Goal: Find specific page/section: Find specific page/section

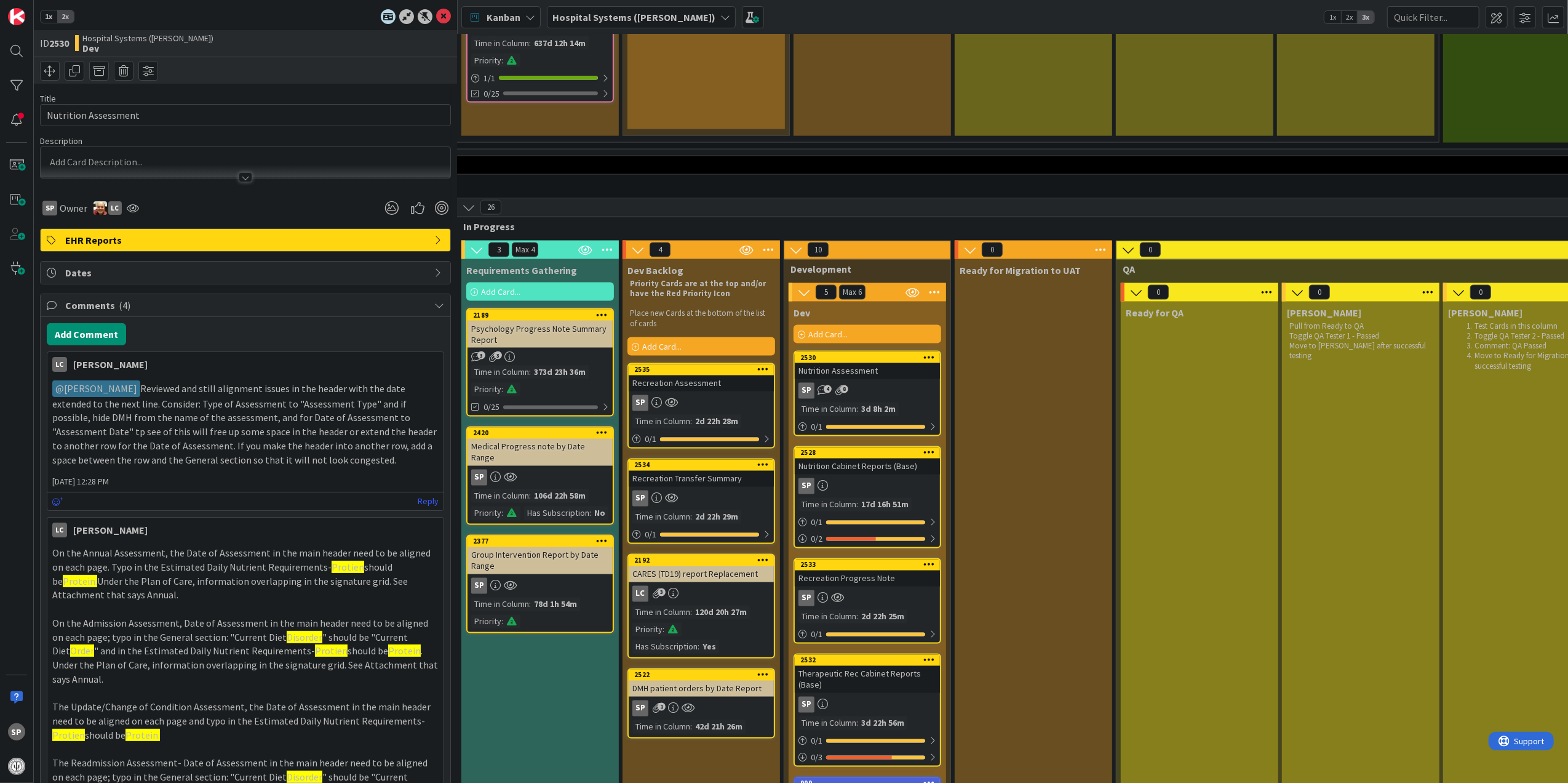
scroll to position [1969, 338]
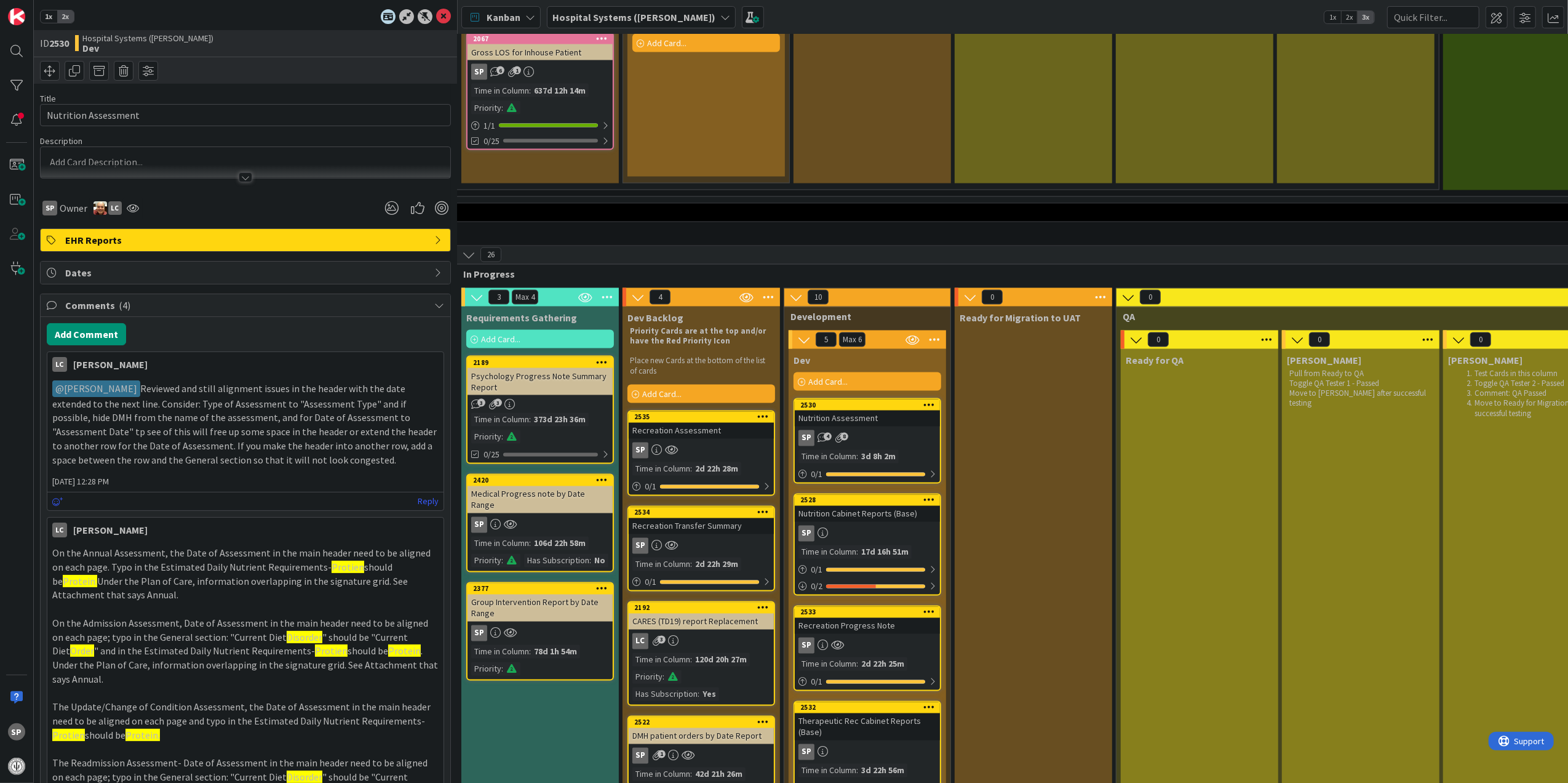
click at [916, 430] on div "SP 4 8" at bounding box center [867, 438] width 145 height 16
click at [436, 15] on icon at bounding box center [444, 17] width 15 height 15
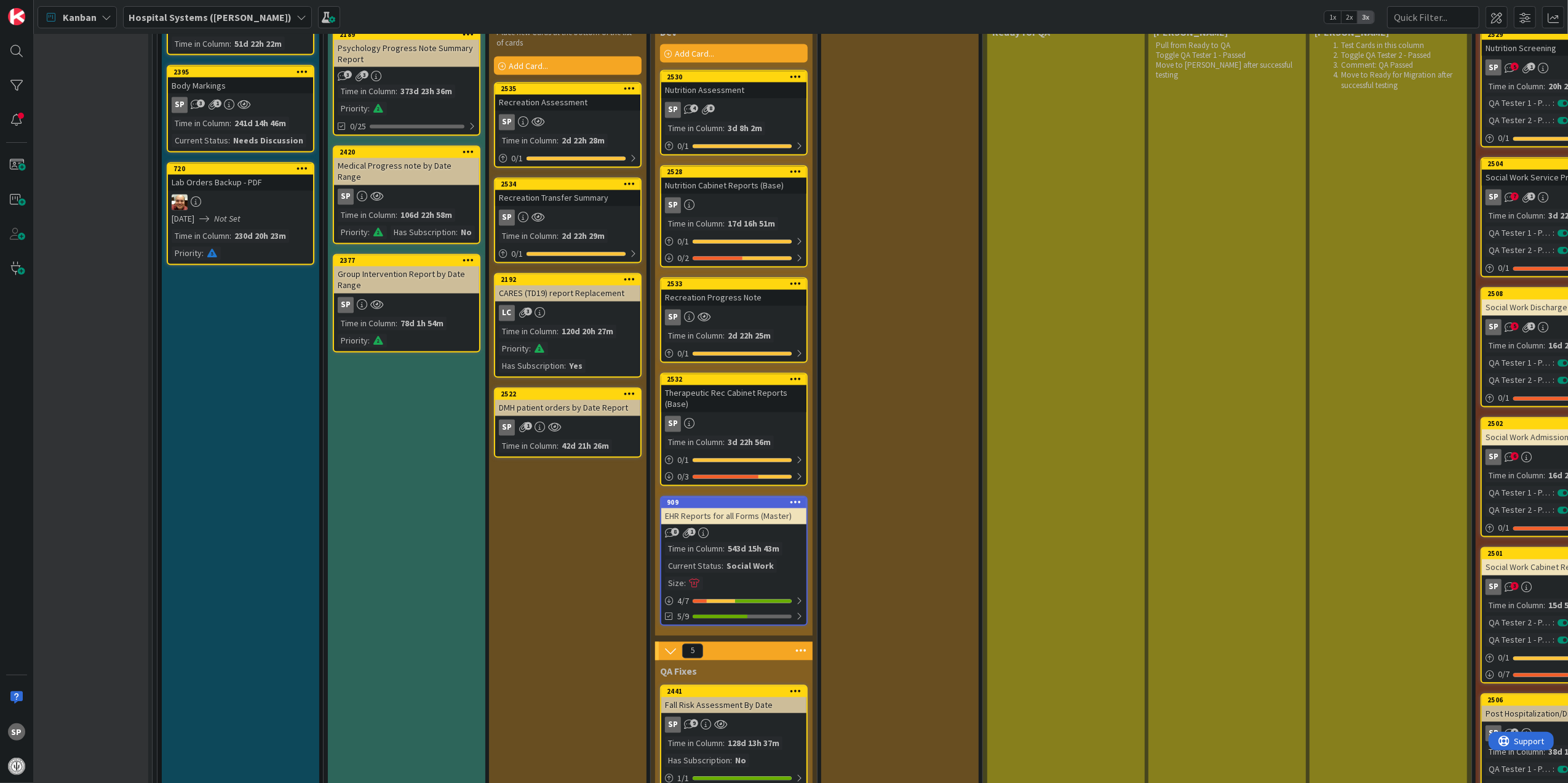
scroll to position [2216, 48]
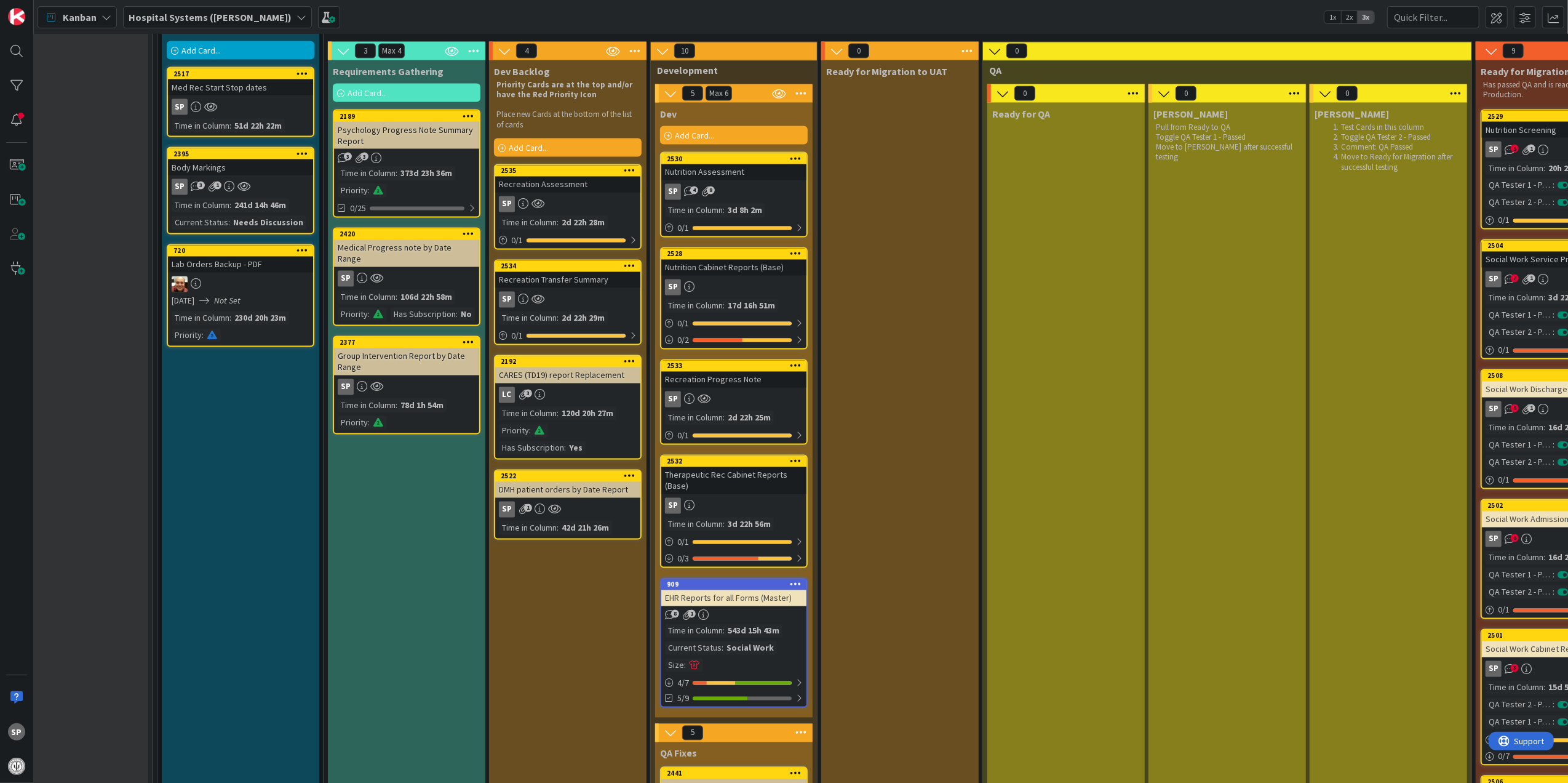
click at [1506, 641] on div "Social Work Cabinet Reports (Base)" at bounding box center [1554, 649] width 145 height 16
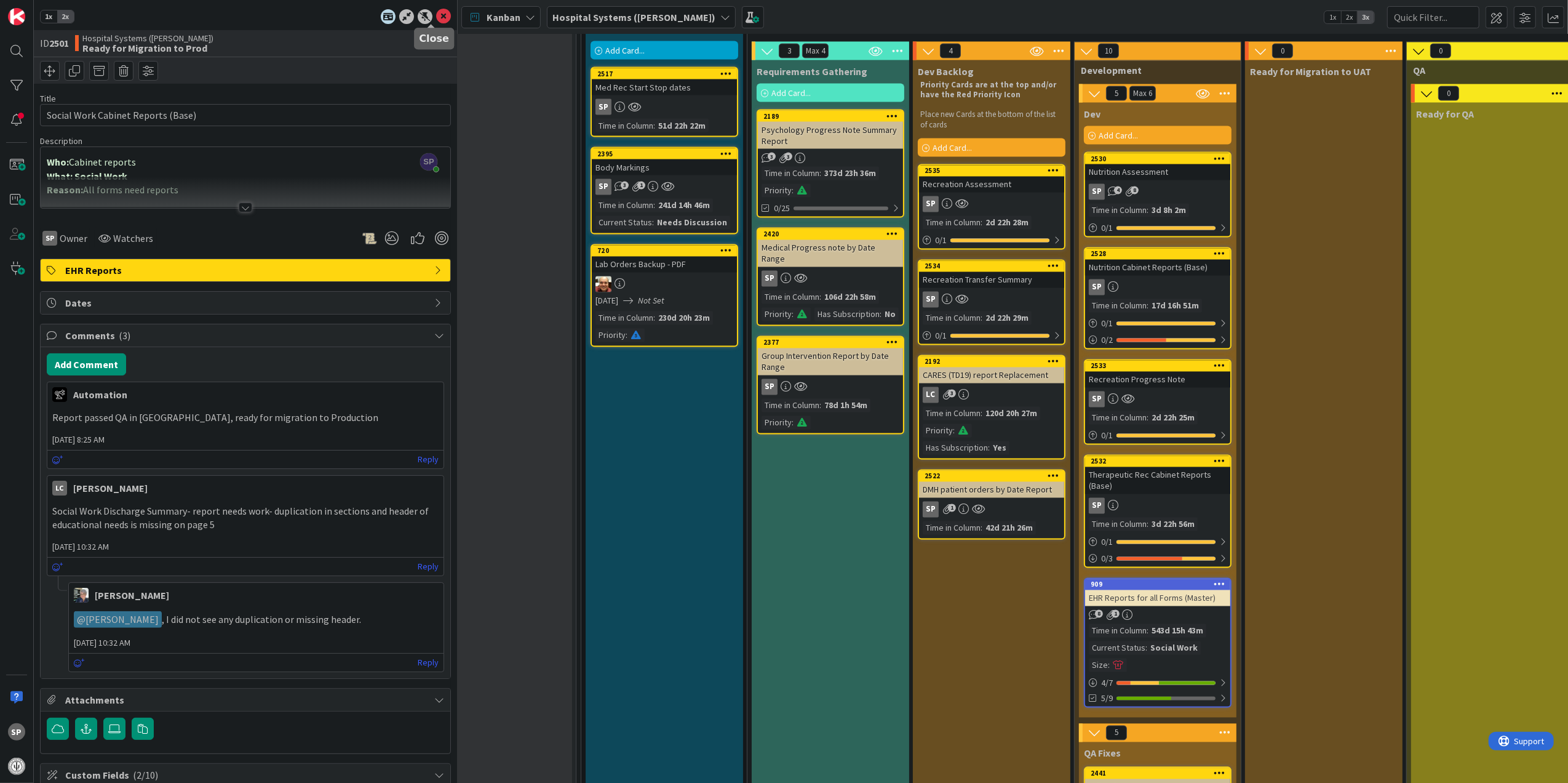
click at [436, 13] on icon at bounding box center [444, 17] width 15 height 15
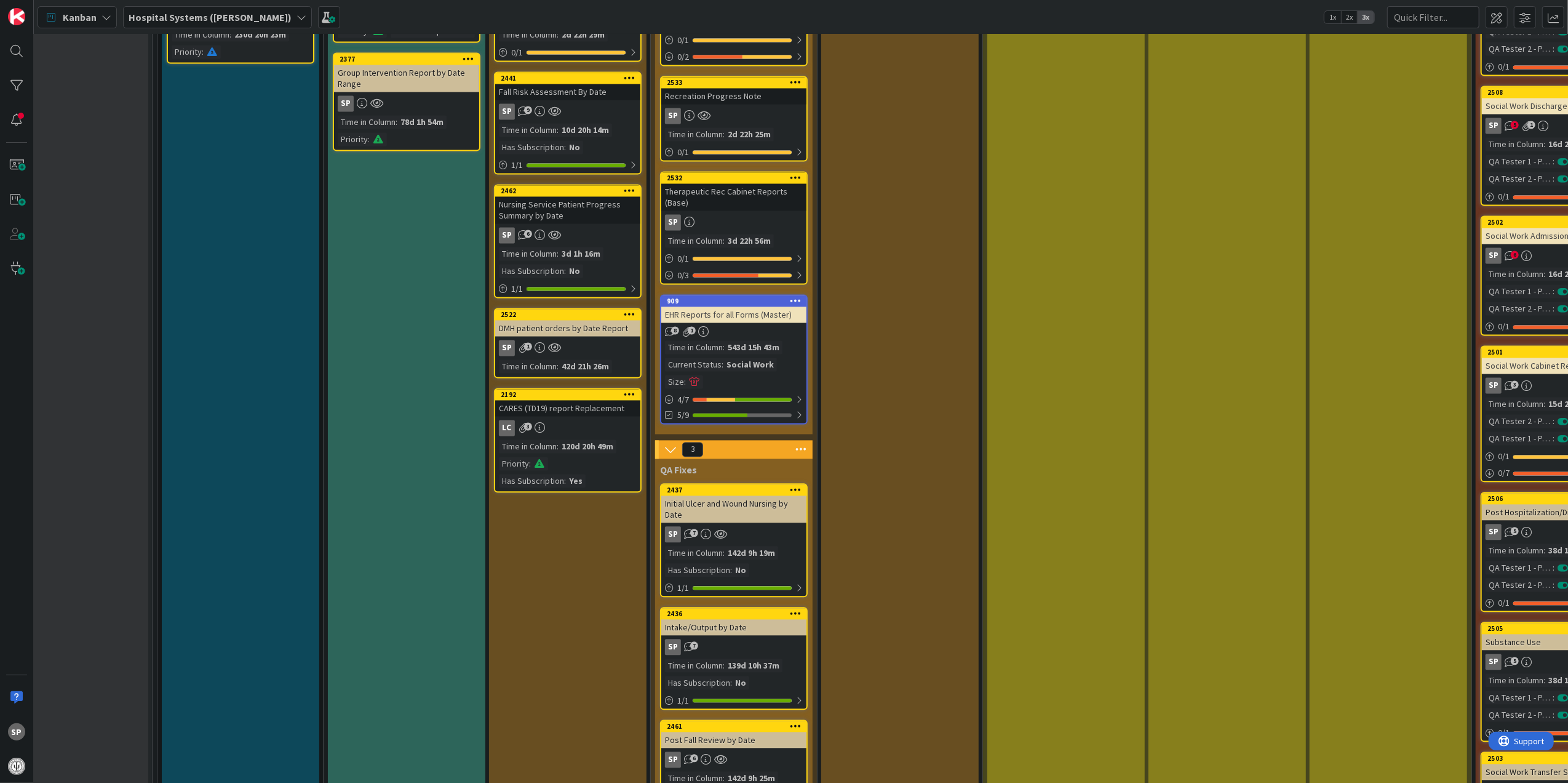
scroll to position [2539, 48]
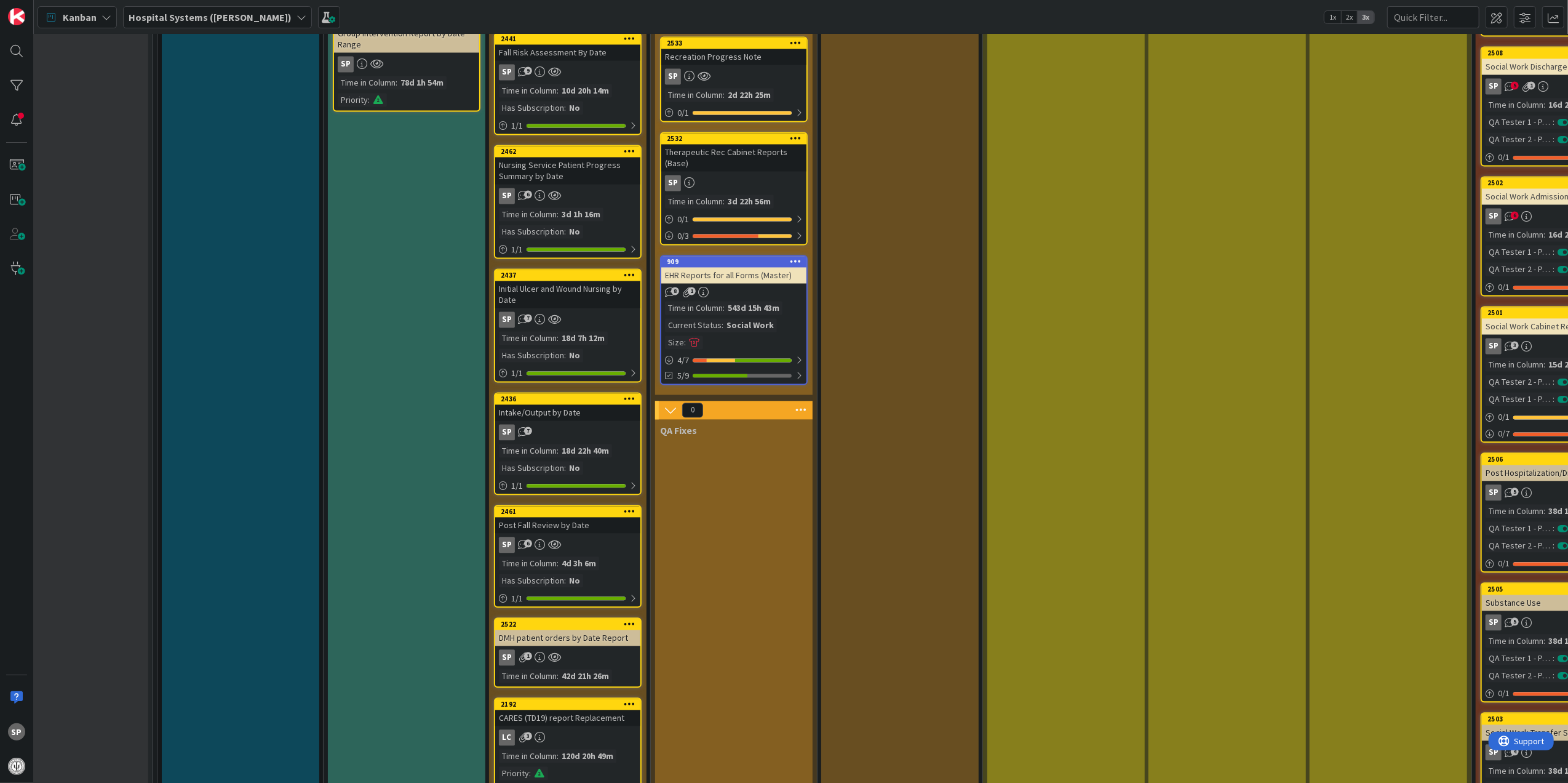
click at [939, 460] on div "Ready for Migration to UAT" at bounding box center [900, 354] width 158 height 1235
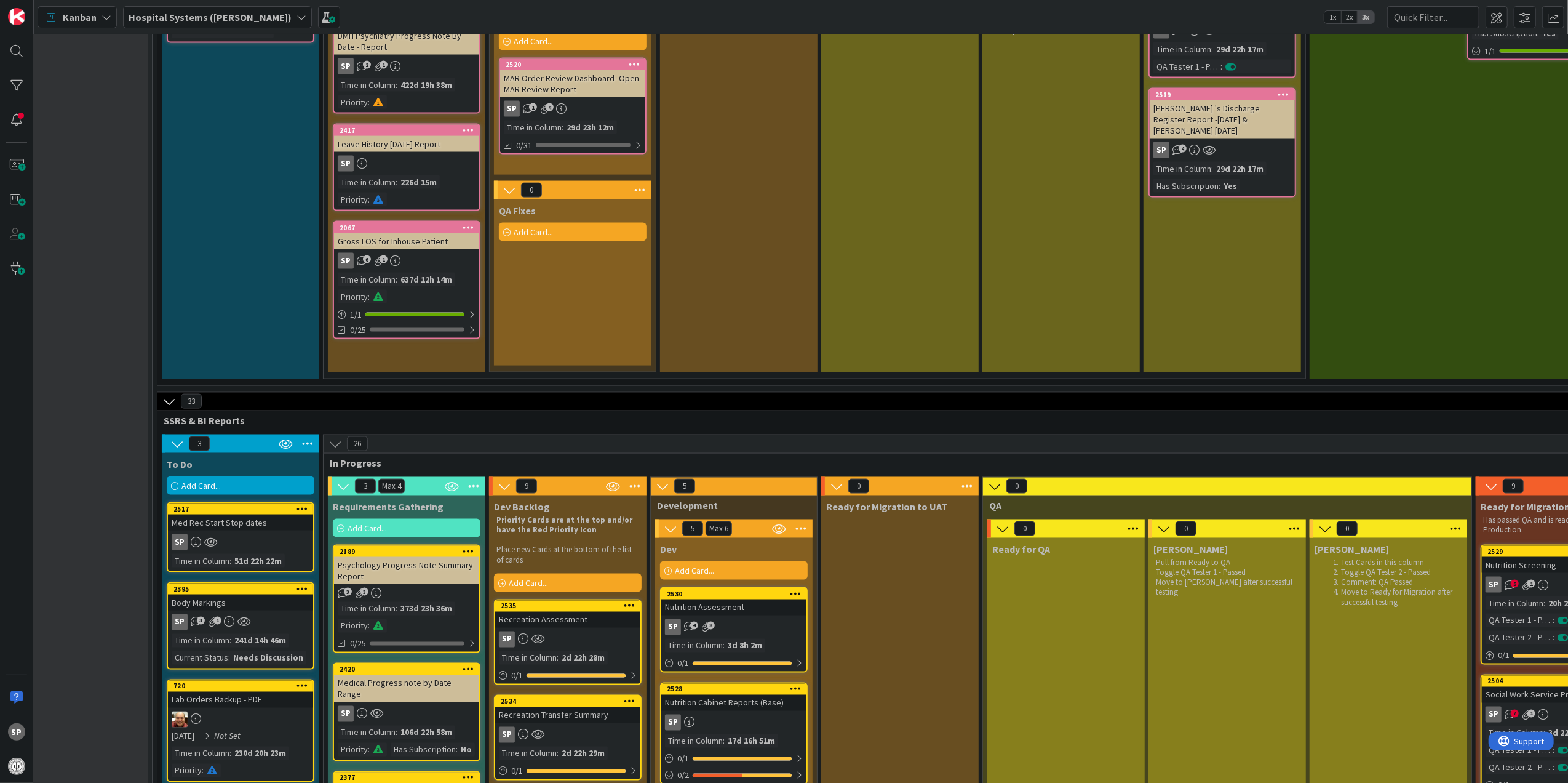
scroll to position [1775, 48]
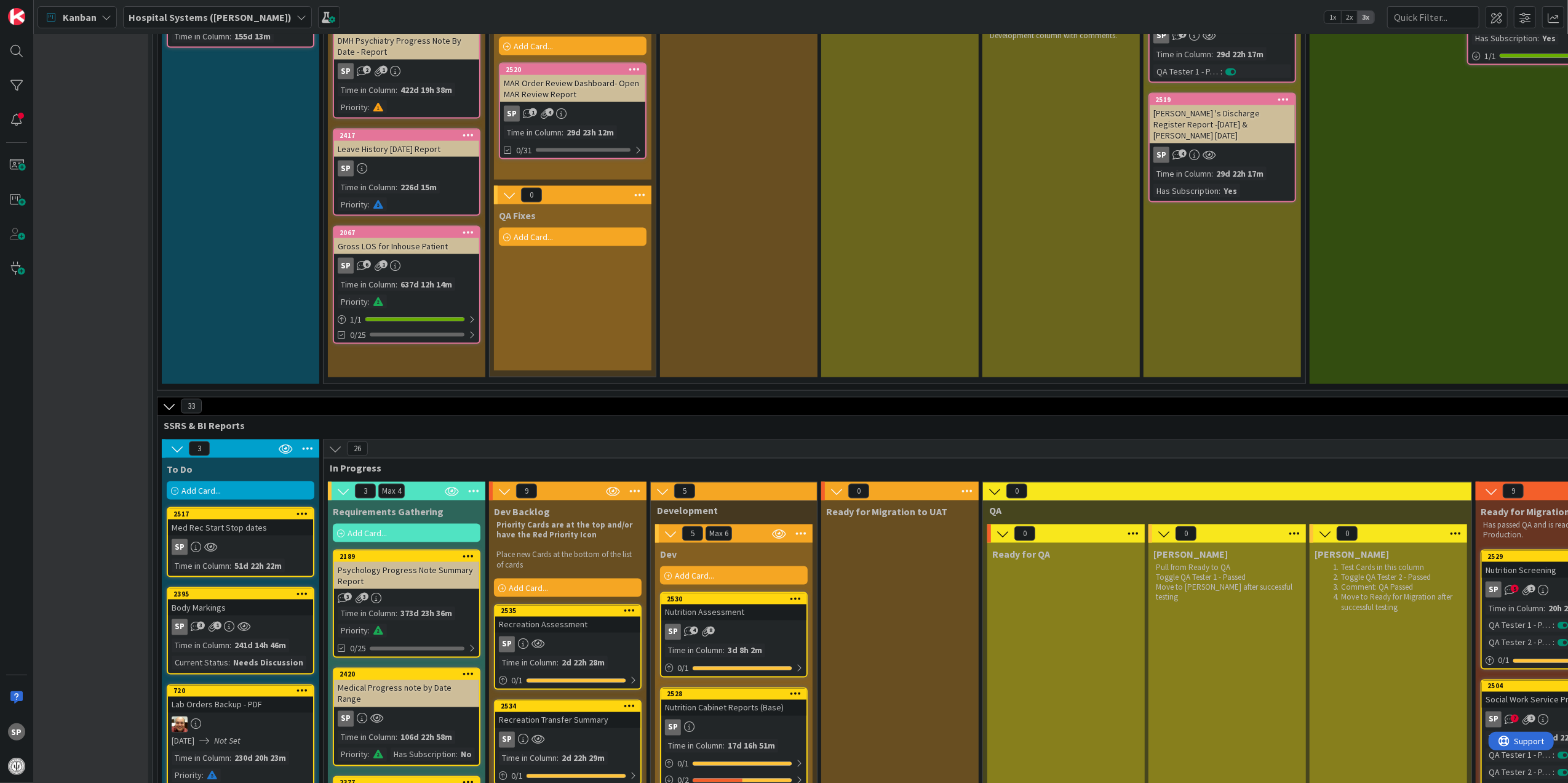
click at [1106, 362] on div "UAT Testing Developer is QA Tester 1 and PM/Reviewer is QA Tester 2. Both are n…" at bounding box center [1061, 174] width 158 height 406
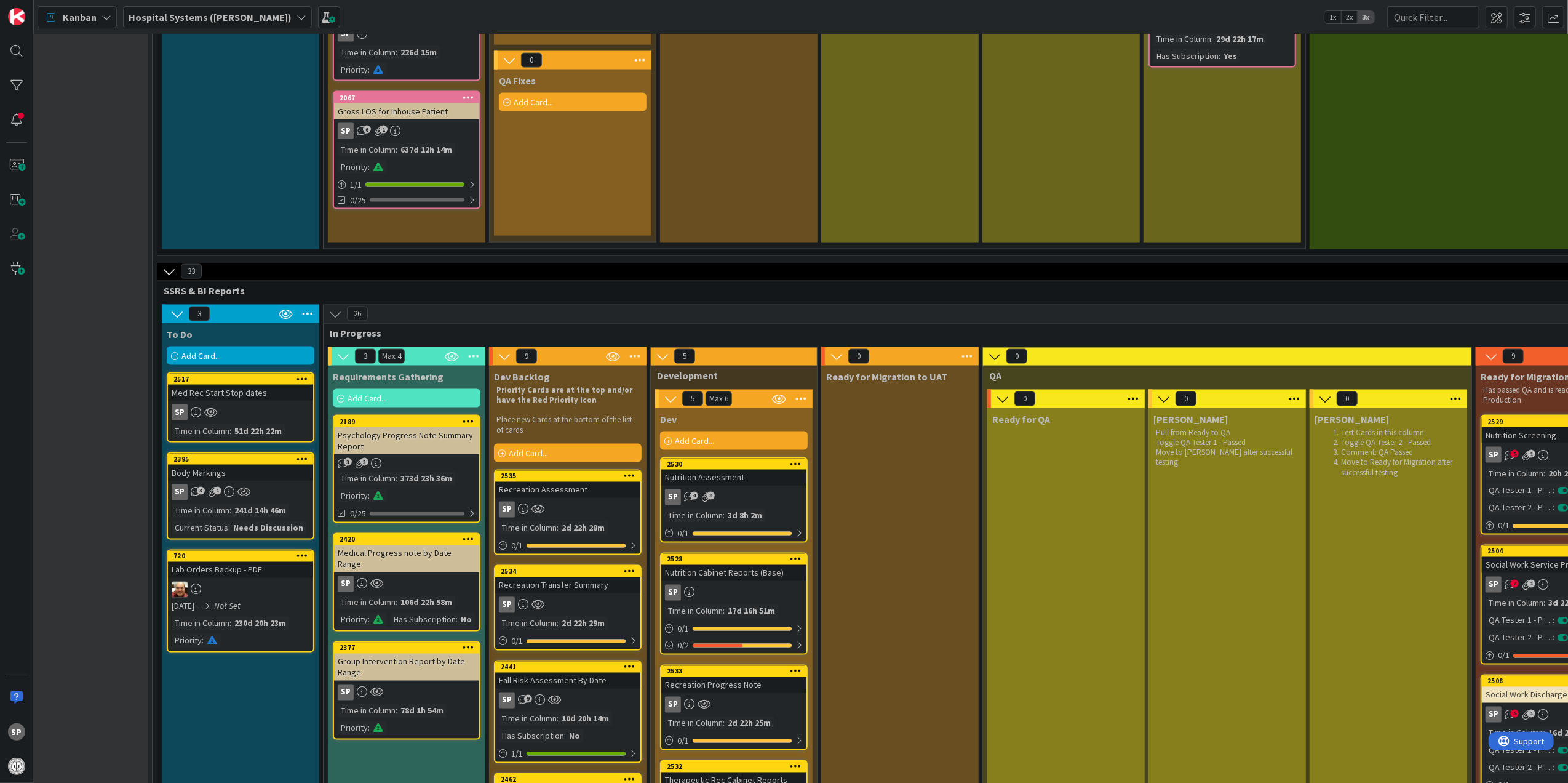
scroll to position [1940, 48]
